Goal: Task Accomplishment & Management: Complete application form

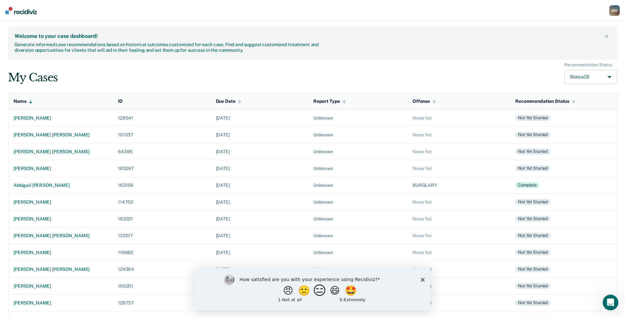
click at [319, 288] on button "😑" at bounding box center [320, 290] width 15 height 13
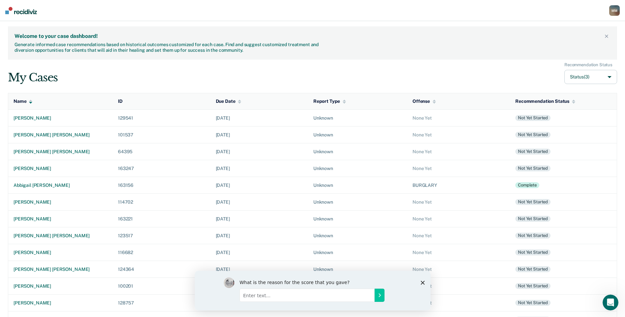
click at [422, 284] on icon "Close survey" at bounding box center [422, 282] width 4 height 4
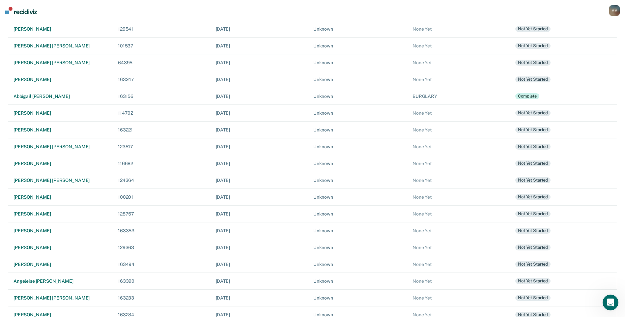
scroll to position [96, 0]
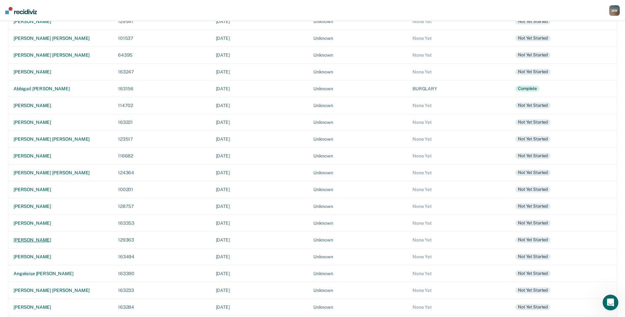
click at [41, 241] on div "john t mcmillan" at bounding box center [61, 240] width 94 height 6
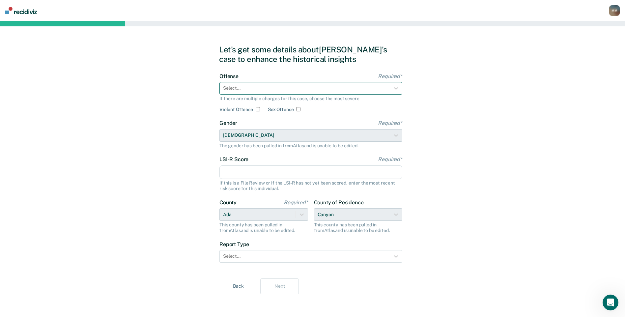
click at [328, 86] on div at bounding box center [304, 88] width 163 height 7
click at [393, 88] on icon at bounding box center [396, 88] width 7 height 7
click at [397, 87] on icon at bounding box center [396, 88] width 7 height 7
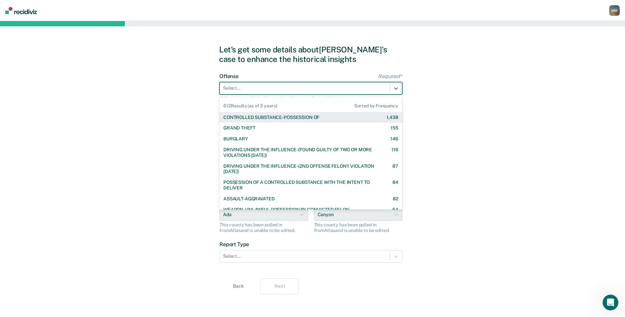
click at [274, 121] on div "CONTROLLED SUBSTANCE-POSSESSION OF 1,438" at bounding box center [310, 117] width 183 height 11
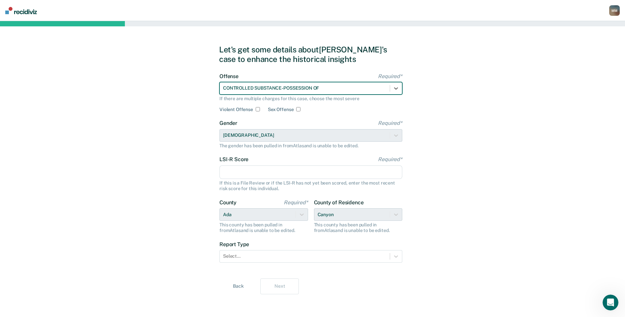
click at [252, 173] on input "LSI-R Score Required*" at bounding box center [310, 172] width 183 height 14
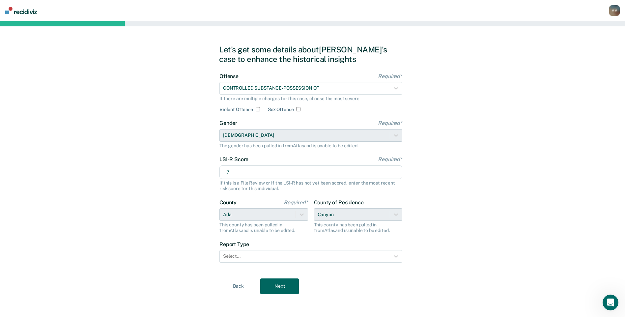
scroll to position [1, 0]
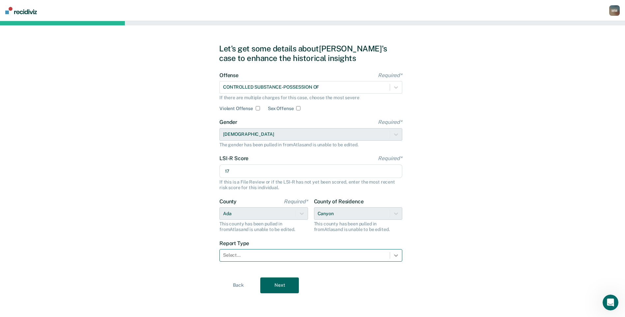
type input "17"
click at [394, 257] on icon at bounding box center [396, 255] width 7 height 7
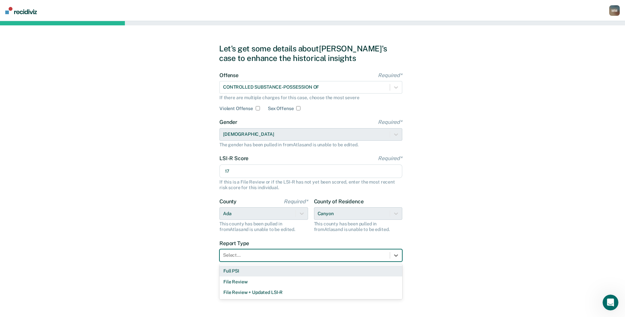
click at [299, 274] on div "Full PSI" at bounding box center [310, 270] width 183 height 11
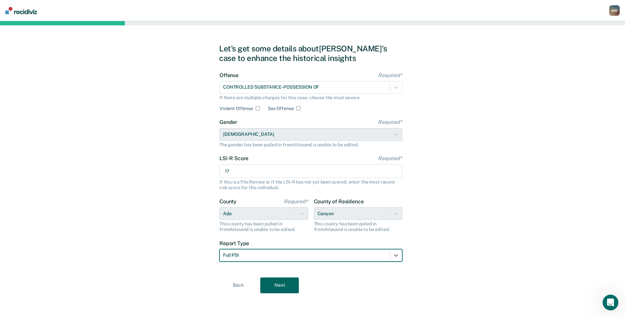
click at [278, 288] on button "Next" at bounding box center [279, 285] width 39 height 16
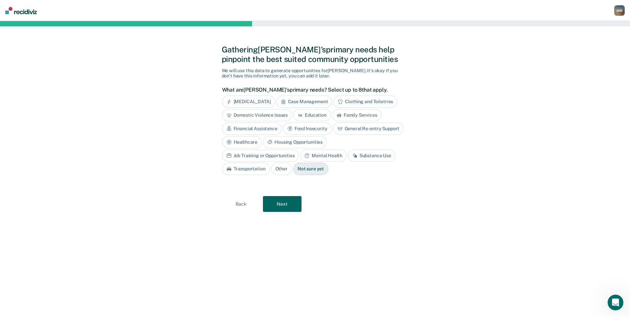
click at [303, 113] on div "Education" at bounding box center [312, 115] width 38 height 12
click at [348, 155] on div "Substance Use" at bounding box center [371, 156] width 47 height 12
click at [283, 208] on button "Next" at bounding box center [282, 204] width 39 height 16
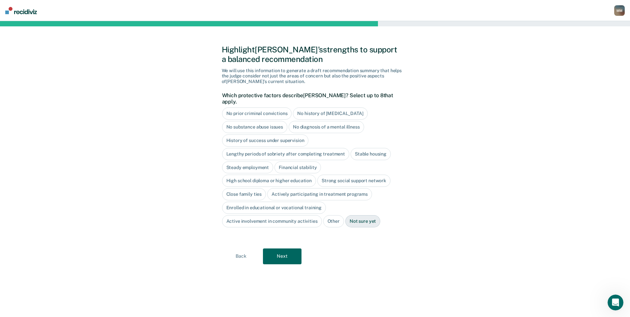
click at [308, 107] on div "No history of violent behavior" at bounding box center [330, 113] width 74 height 12
click at [366, 148] on div "Stable housing" at bounding box center [370, 154] width 40 height 12
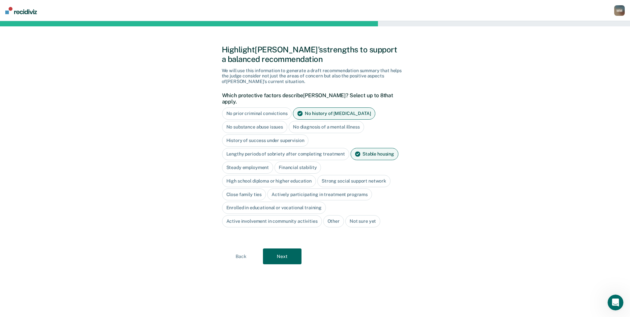
click at [245, 164] on div "Steady employment" at bounding box center [247, 167] width 51 height 12
click at [292, 161] on div "Financial stability" at bounding box center [305, 167] width 46 height 12
drag, startPoint x: 292, startPoint y: 160, endPoint x: 288, endPoint y: 186, distance: 27.0
click at [288, 188] on div "Actively participating in treatment programs" at bounding box center [319, 194] width 105 height 12
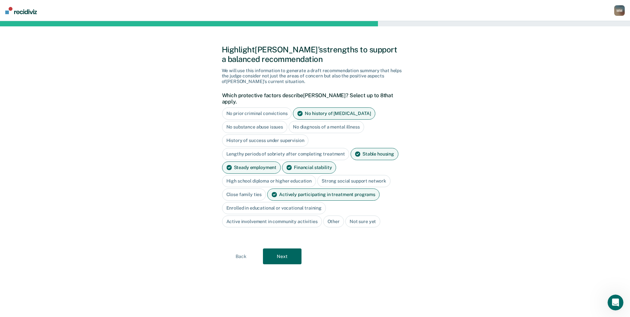
click at [287, 248] on button "Next" at bounding box center [282, 256] width 39 height 16
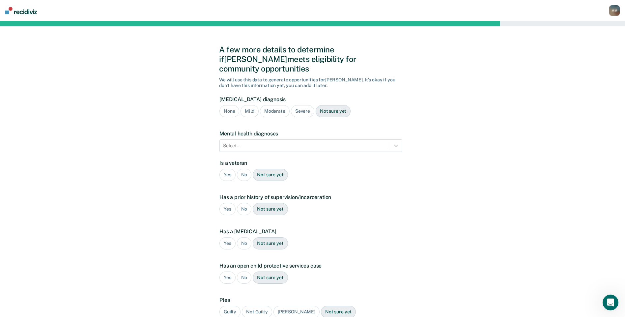
click at [558, 133] on div "A few more details to determine if John meets eligibility for community opportu…" at bounding box center [312, 199] width 625 height 357
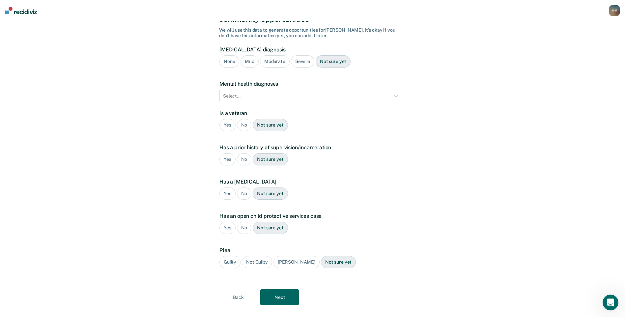
scroll to position [52, 0]
